Goal: Information Seeking & Learning: Learn about a topic

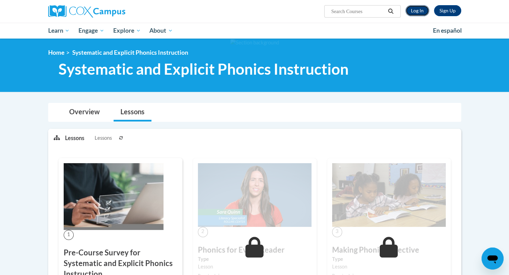
click at [412, 9] on link "Log In" at bounding box center [418, 10] width 24 height 11
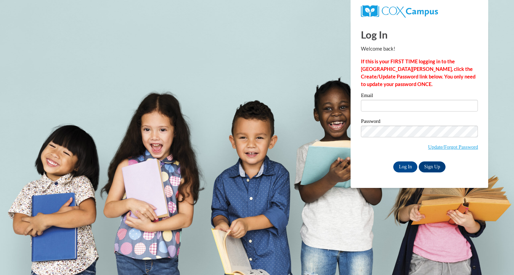
click at [412, 99] on label "Email" at bounding box center [419, 96] width 117 height 7
click at [412, 100] on input "Email" at bounding box center [419, 106] width 117 height 12
click at [406, 105] on input "Email" at bounding box center [419, 106] width 117 height 12
type input "wsteger@lomira.k12.wi.us"
click at [409, 166] on input "Log In" at bounding box center [405, 166] width 24 height 11
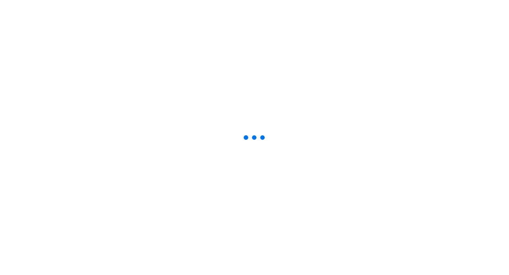
click at [355, 164] on div at bounding box center [254, 137] width 509 height 275
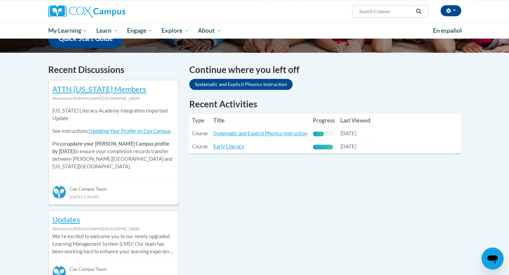
scroll to position [222, 0]
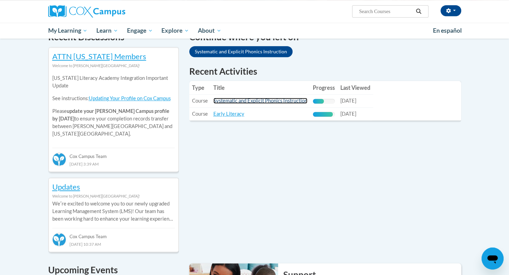
click at [262, 99] on link "Systematic and Explicit Phonics Instruction" at bounding box center [260, 101] width 94 height 6
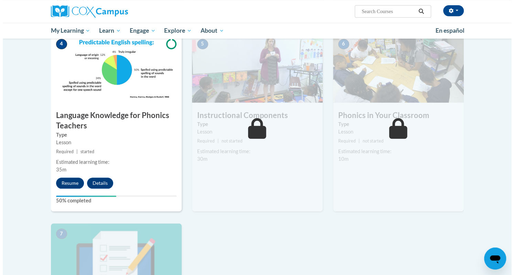
scroll to position [326, 0]
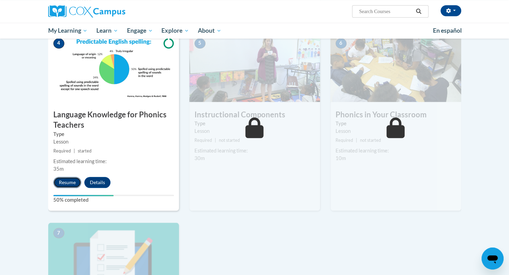
click at [65, 183] on button "Resume" at bounding box center [67, 182] width 28 height 11
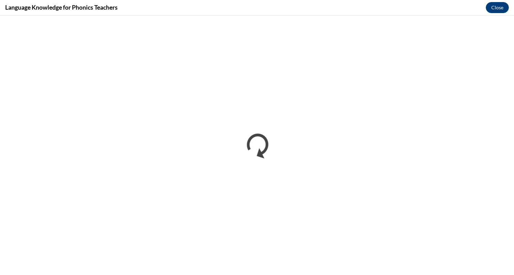
scroll to position [0, 0]
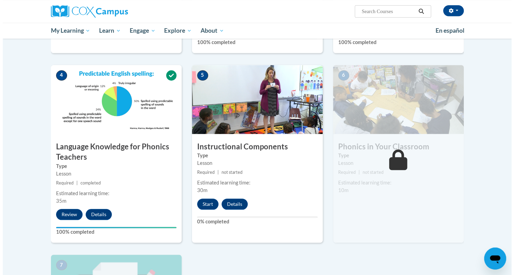
scroll to position [296, 0]
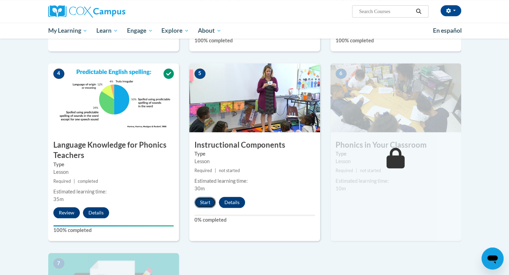
click at [210, 199] on button "Start" at bounding box center [205, 202] width 21 height 11
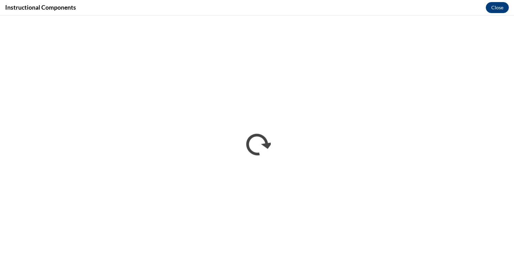
scroll to position [0, 0]
